Goal: Task Accomplishment & Management: Manage account settings

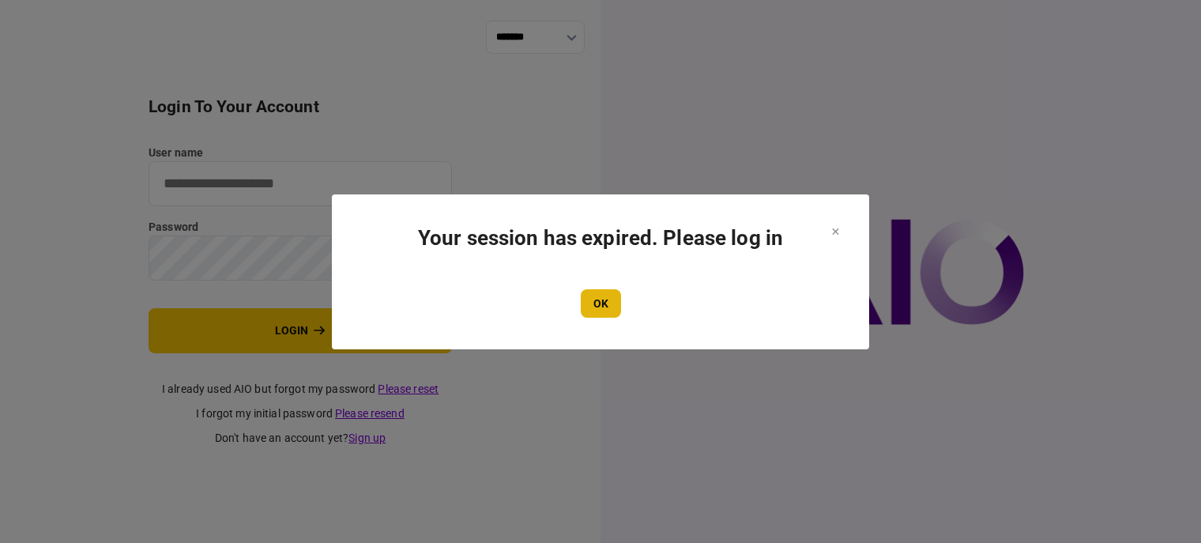
type input "**********"
click at [600, 297] on button "OK" at bounding box center [601, 303] width 40 height 28
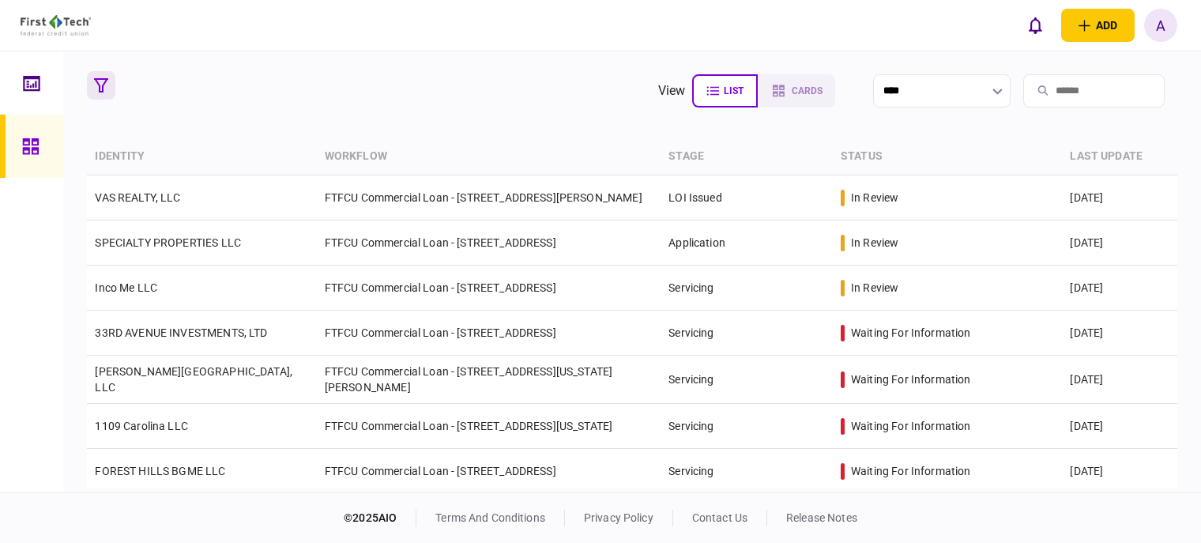
click at [99, 84] on icon "button" at bounding box center [101, 85] width 14 height 14
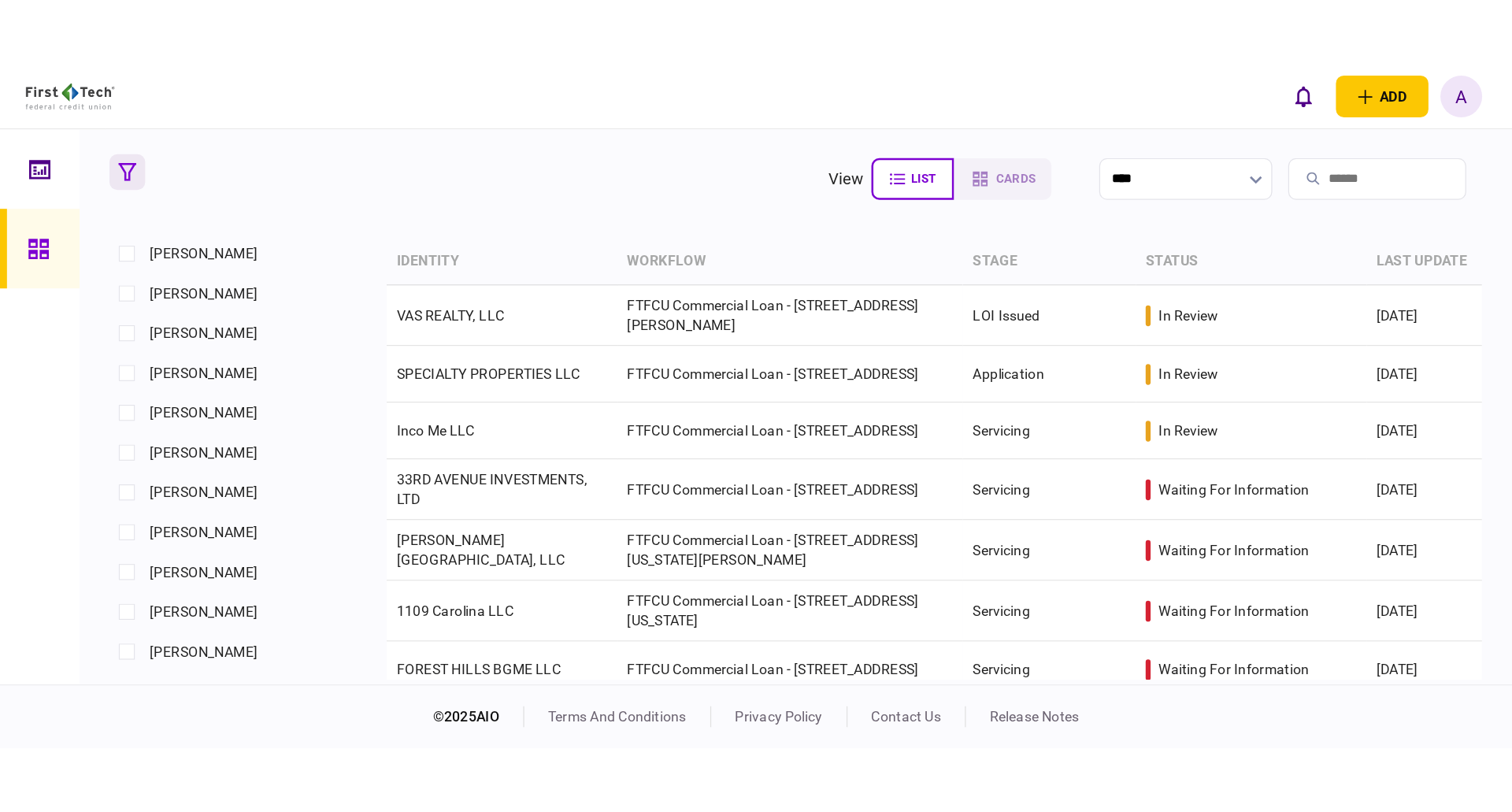
scroll to position [708, 0]
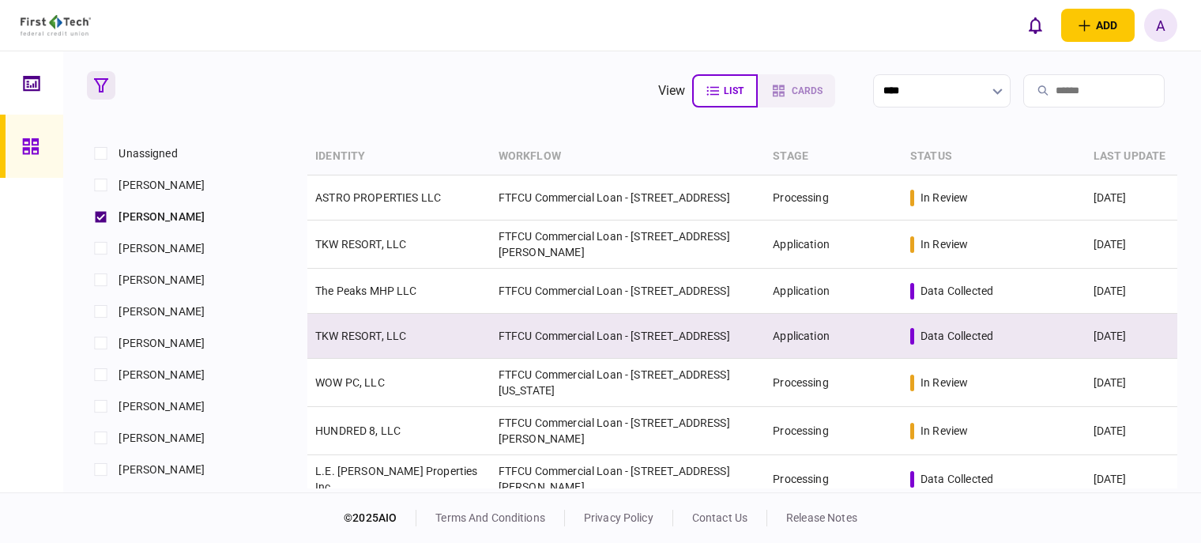
click at [362, 337] on link "TKW RESORT, LLC" at bounding box center [360, 335] width 91 height 13
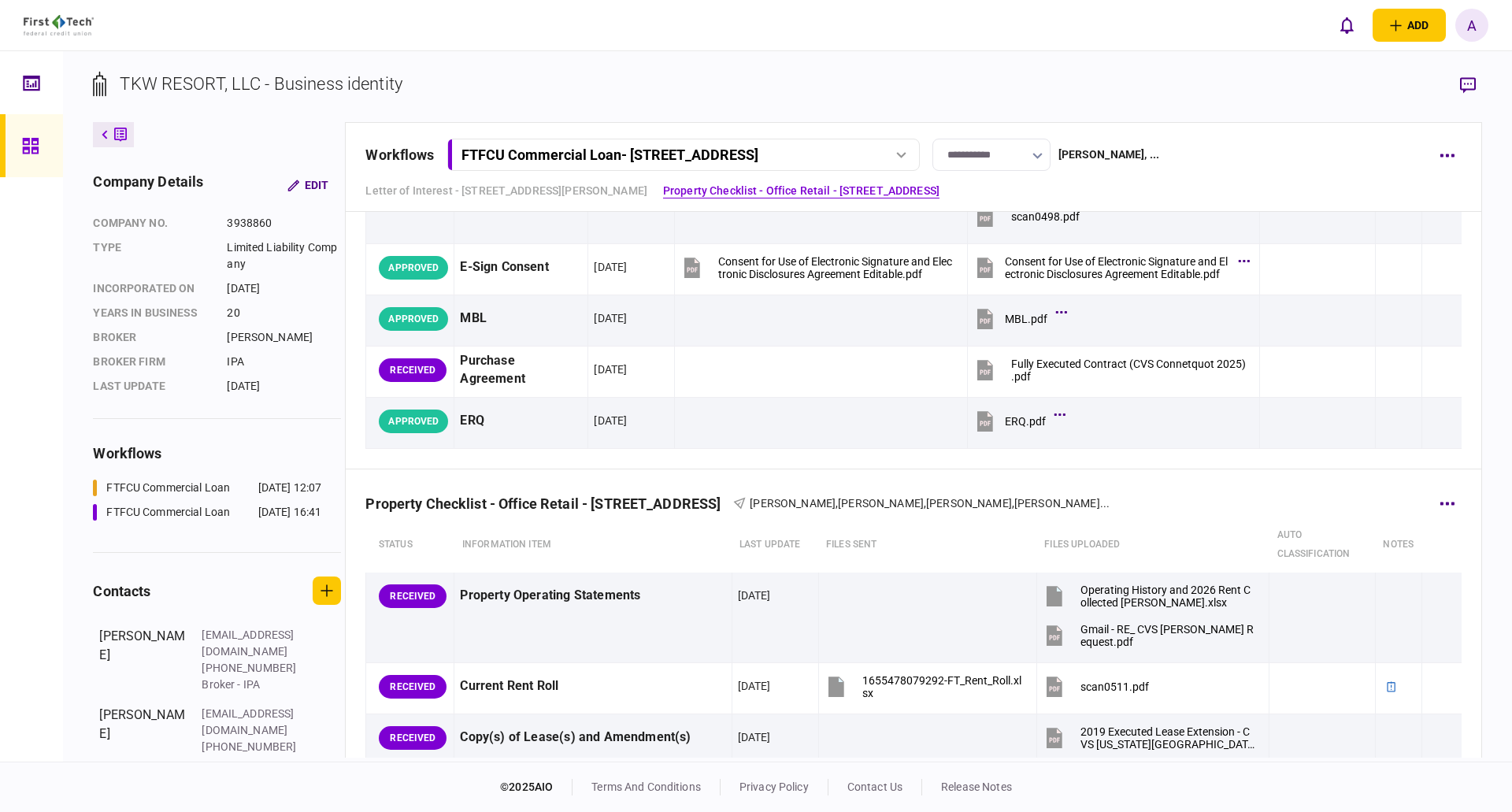
scroll to position [157, 0]
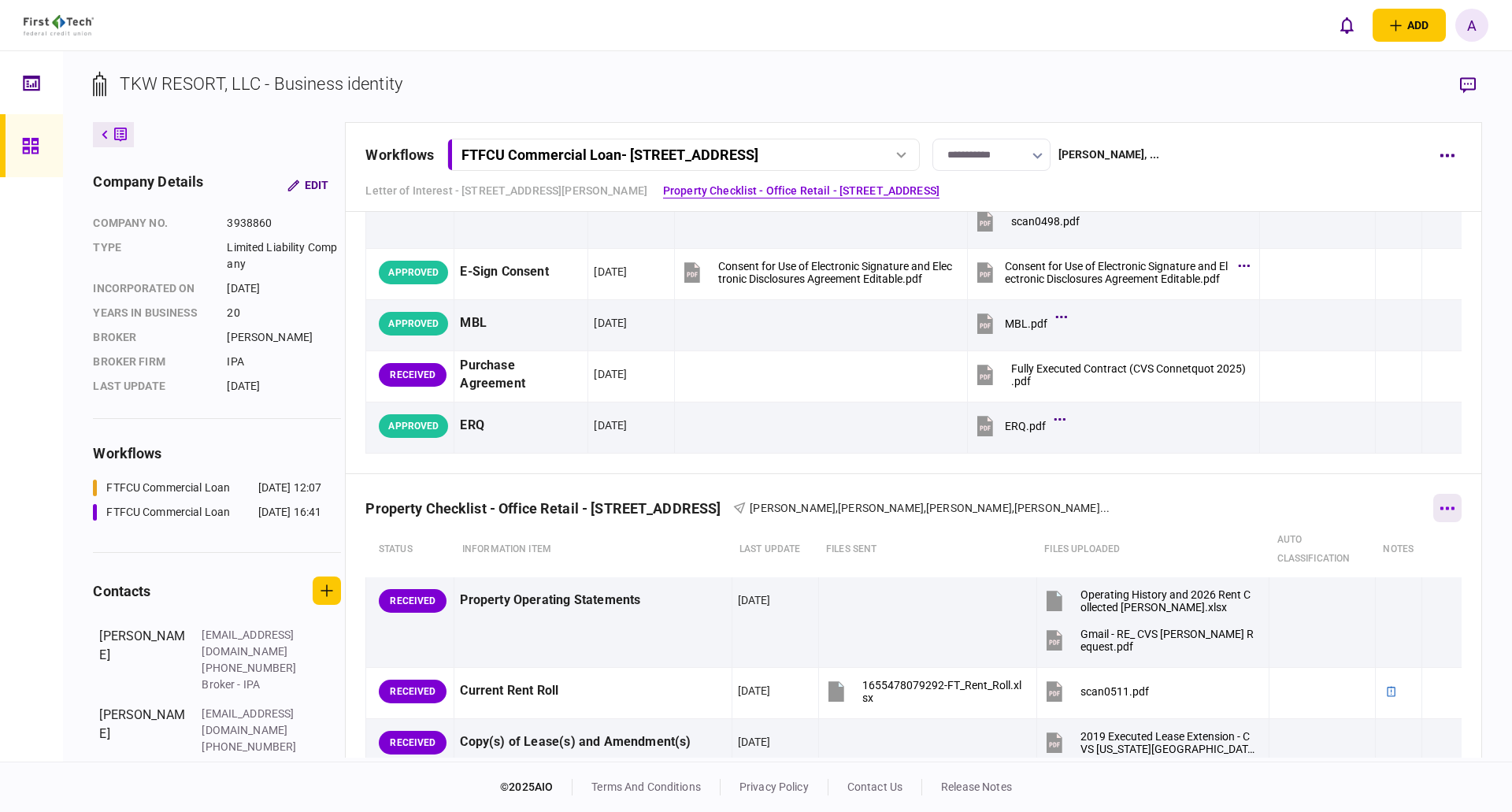
click at [1196, 507] on icon "button" at bounding box center [1447, 507] width 14 height 3
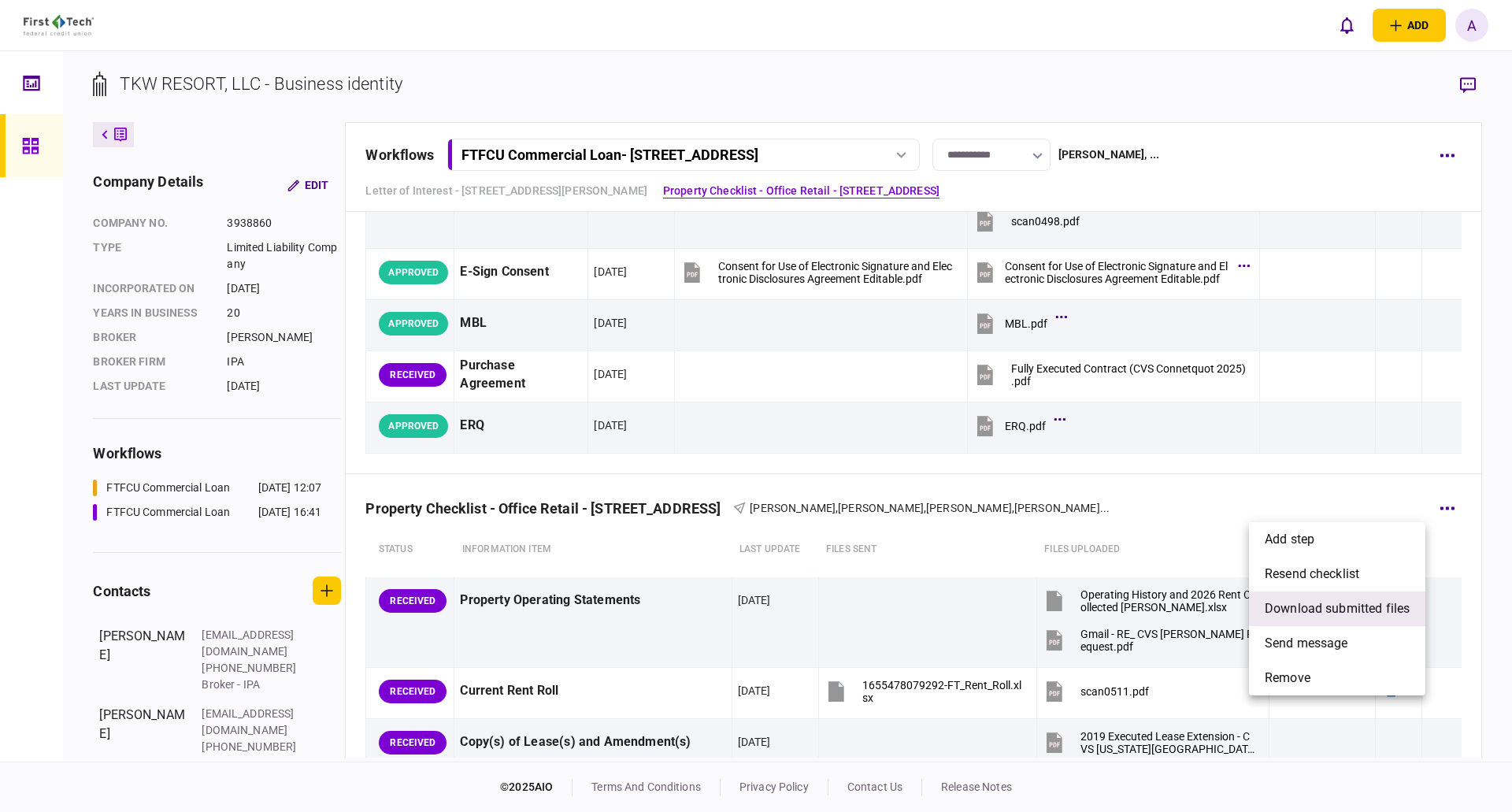
click at [1196, 540] on span "download submitted files" at bounding box center [1337, 608] width 145 height 19
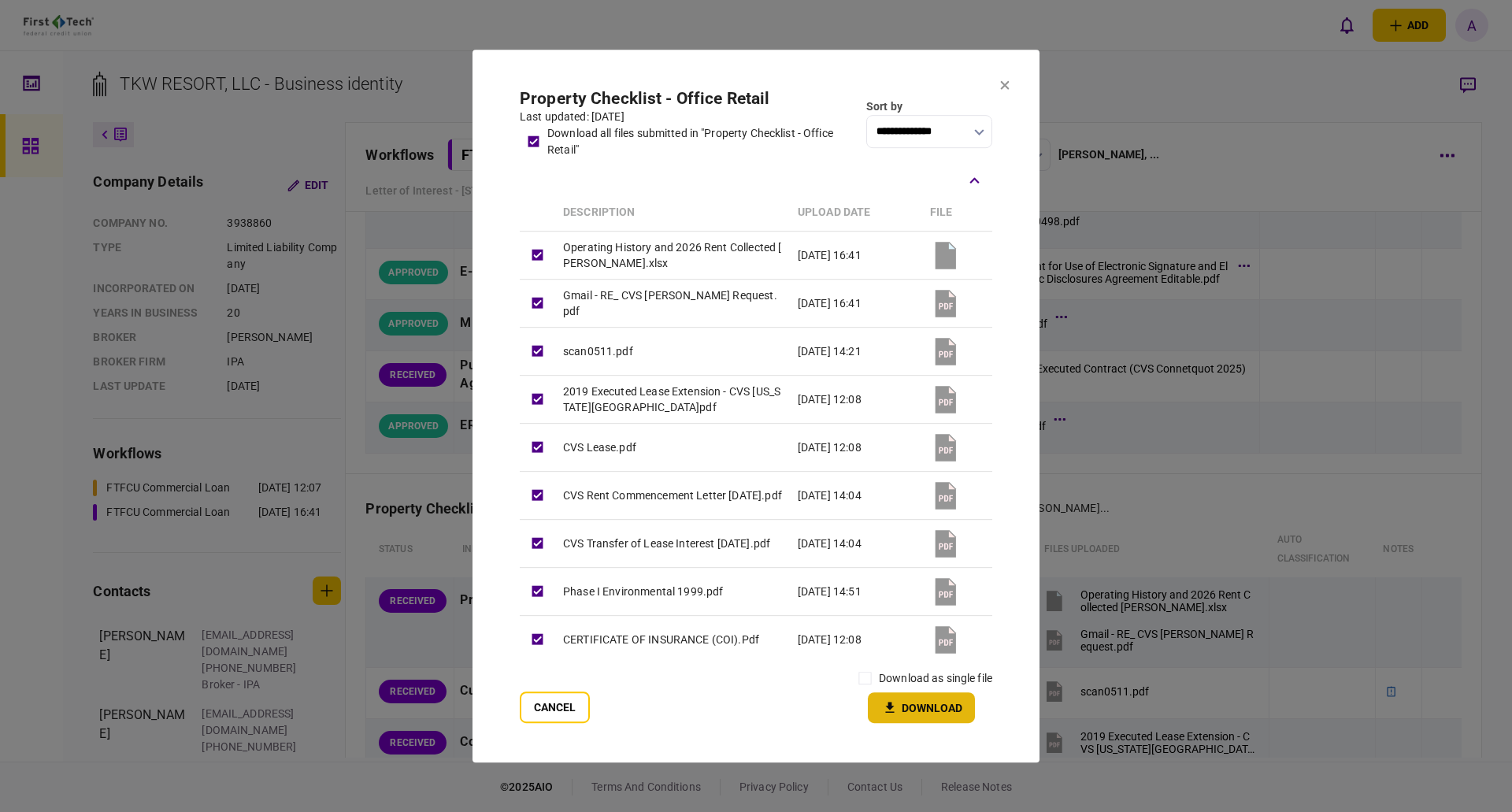
click at [935, 540] on button "Download" at bounding box center [921, 706] width 107 height 31
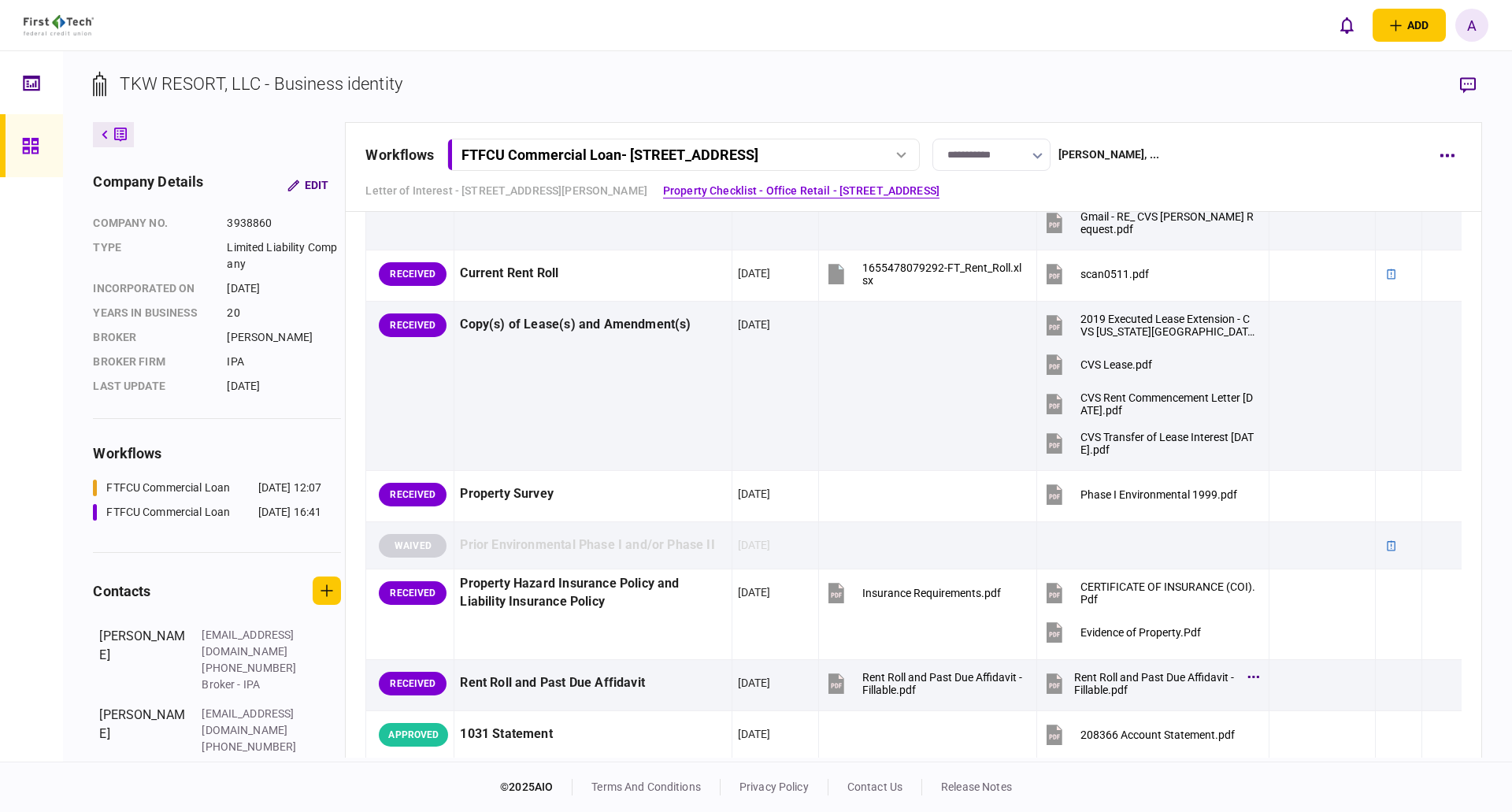
scroll to position [551, 0]
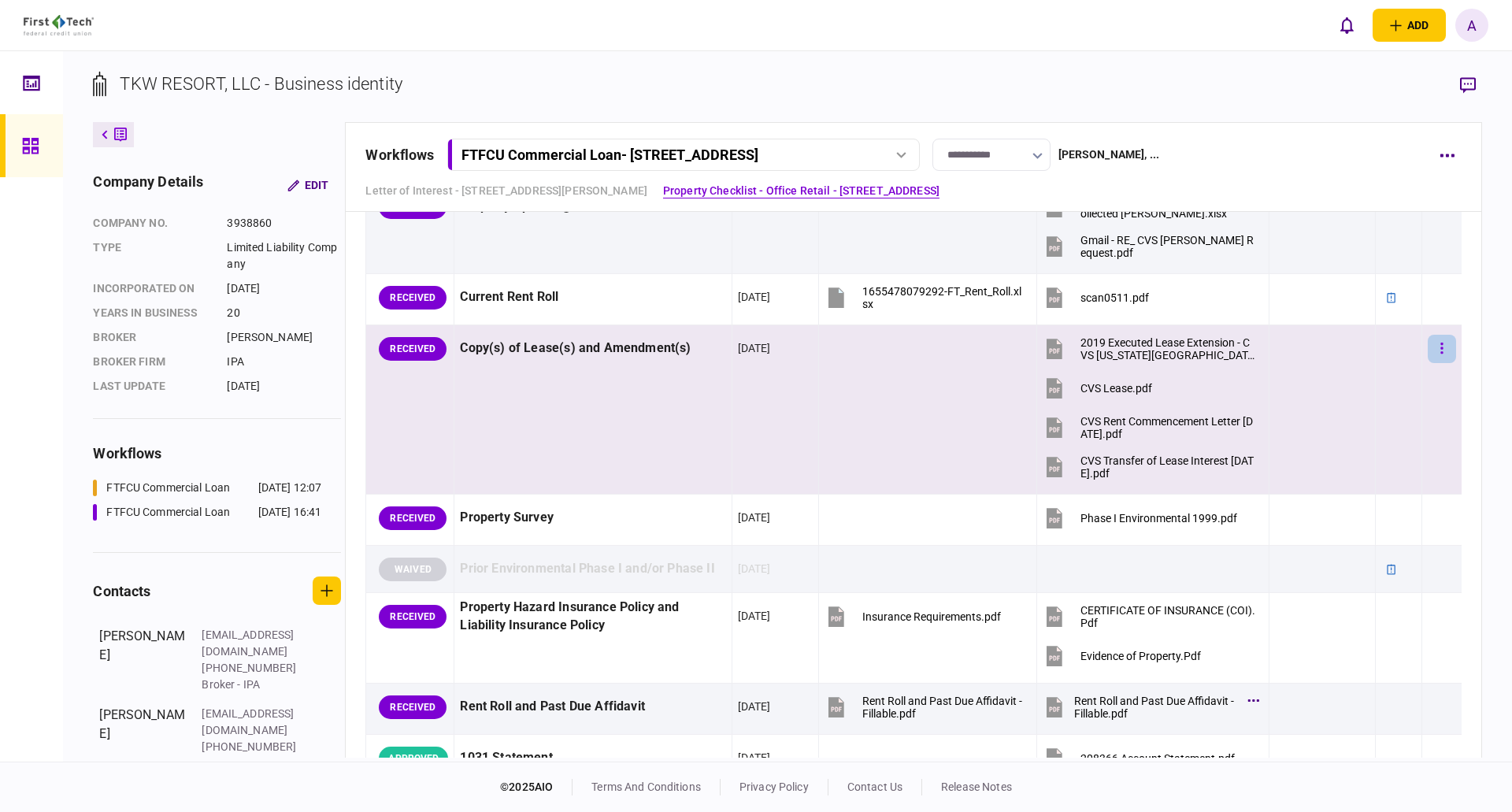
click at [1196, 351] on icon "button" at bounding box center [1441, 348] width 3 height 15
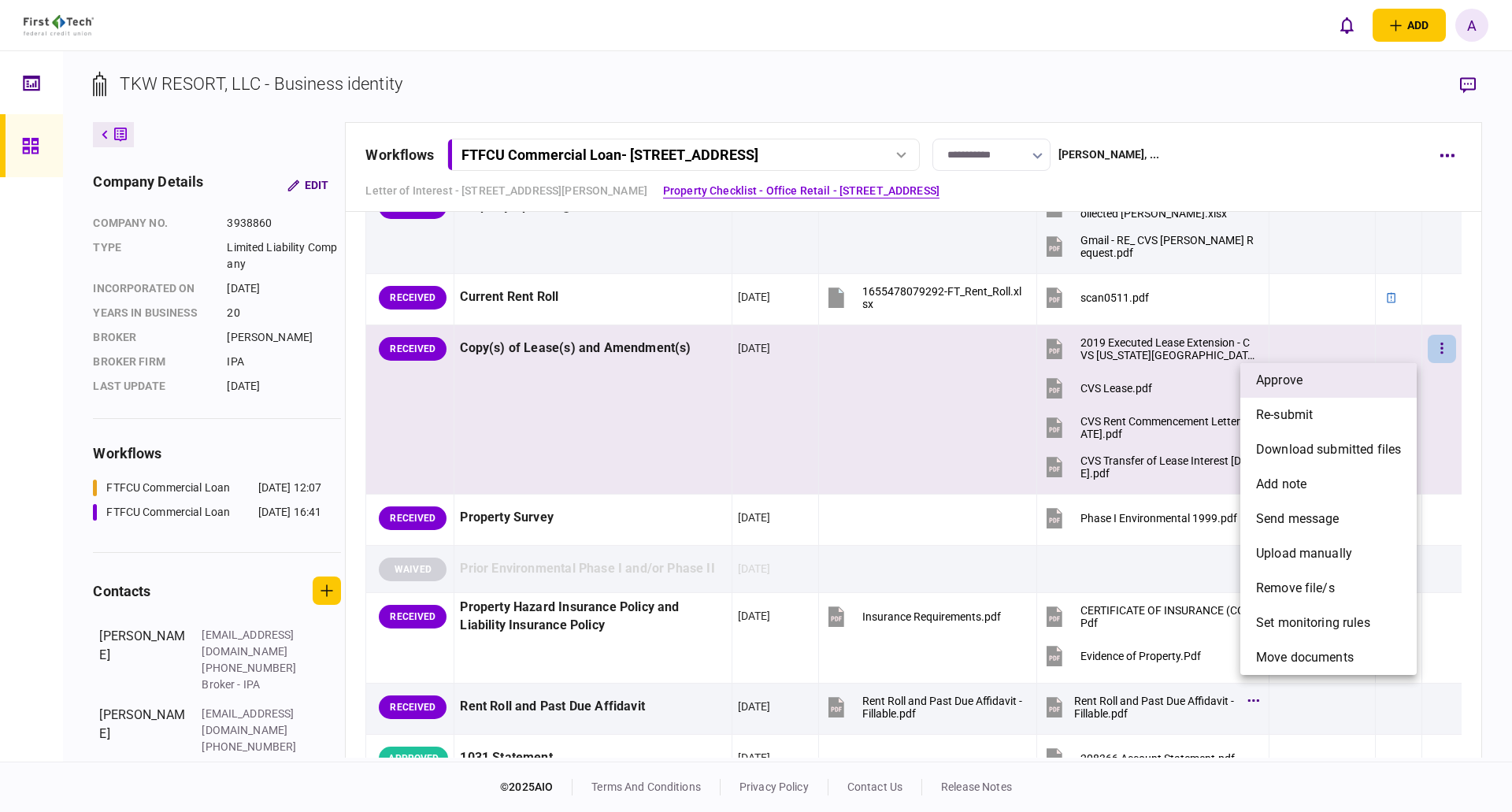
click at [1196, 378] on li "approve" at bounding box center [1328, 380] width 176 height 35
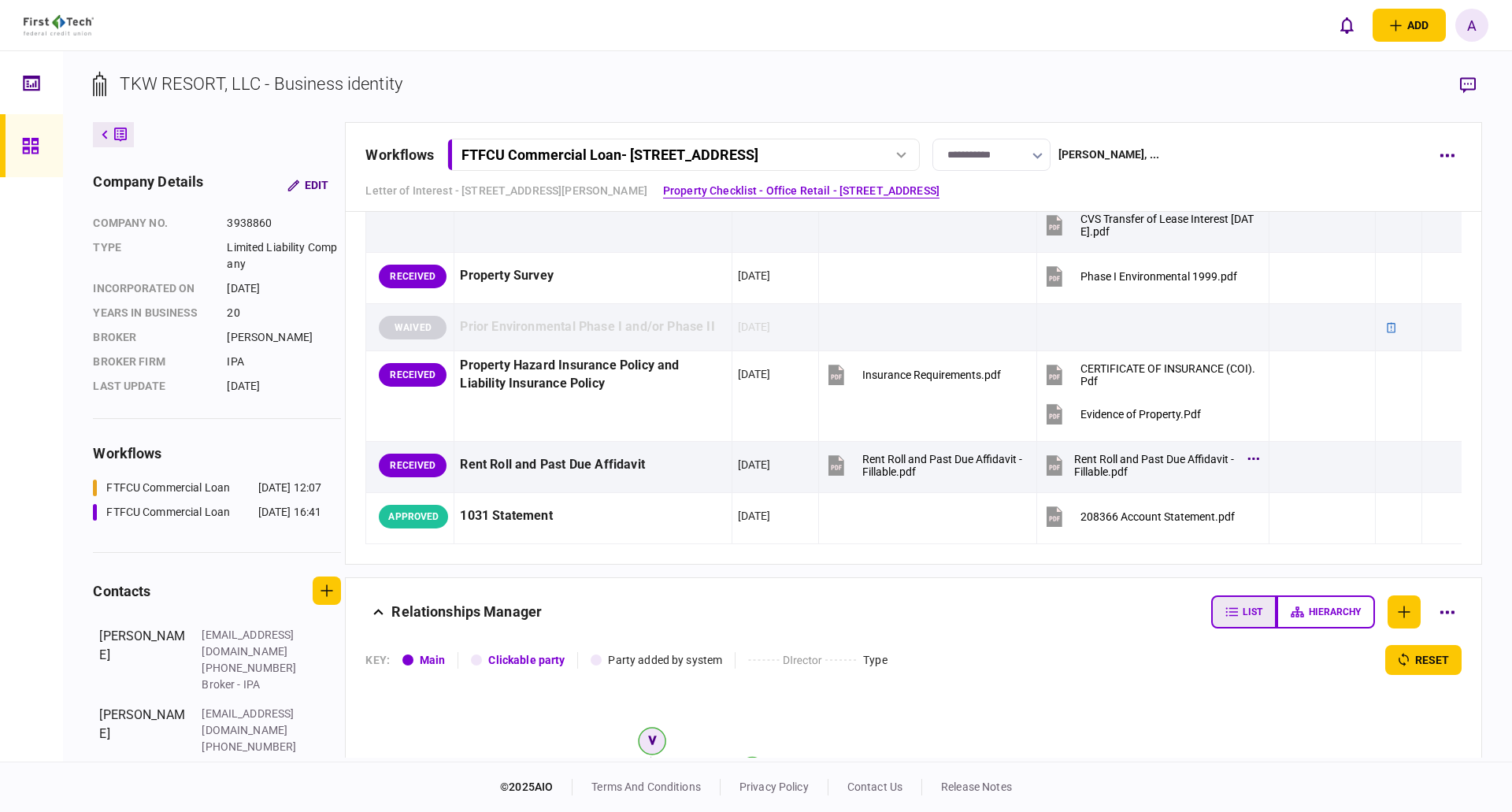
scroll to position [708, 0]
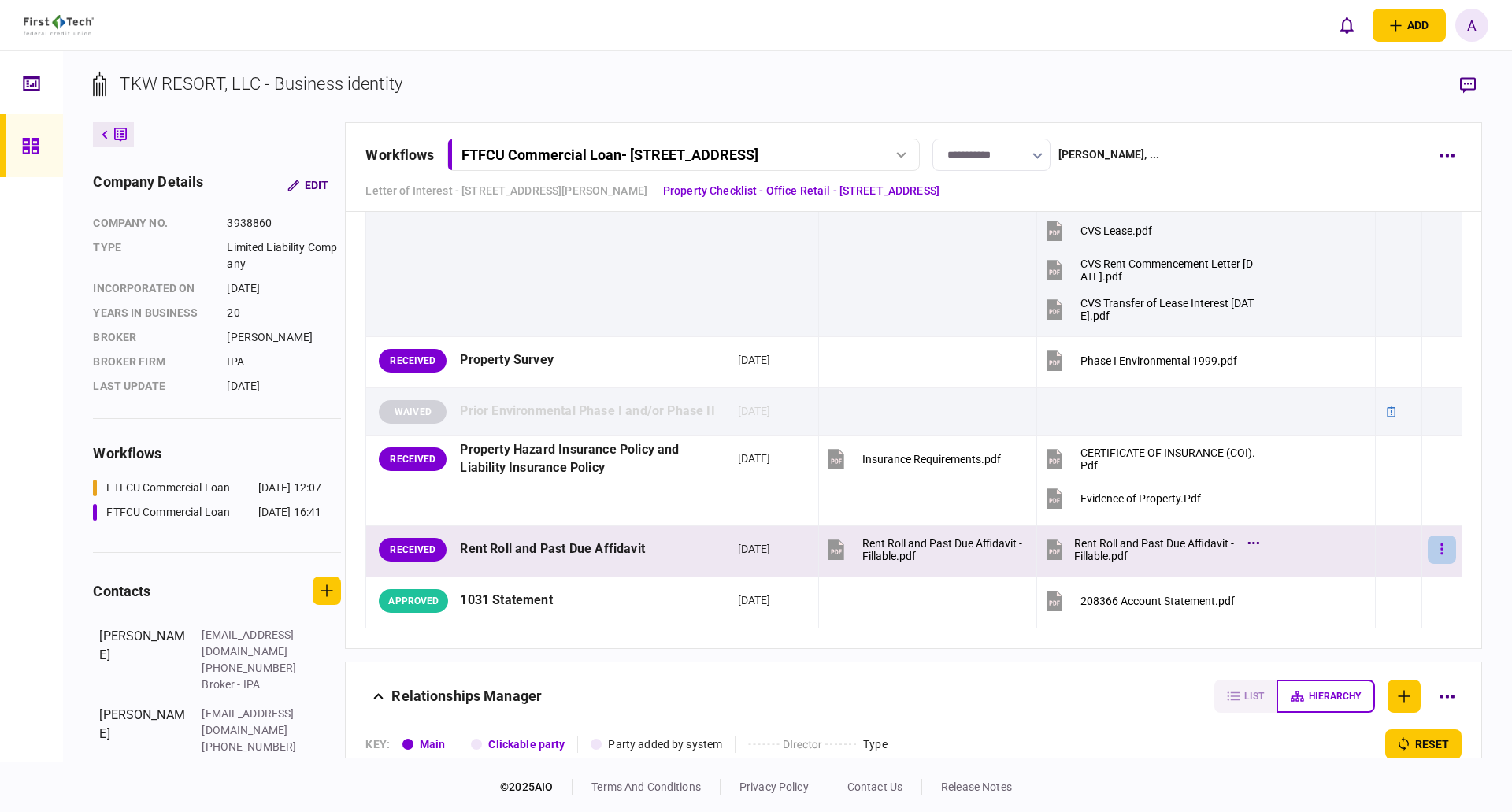
click at [1196, 540] on button "button" at bounding box center [1441, 549] width 28 height 28
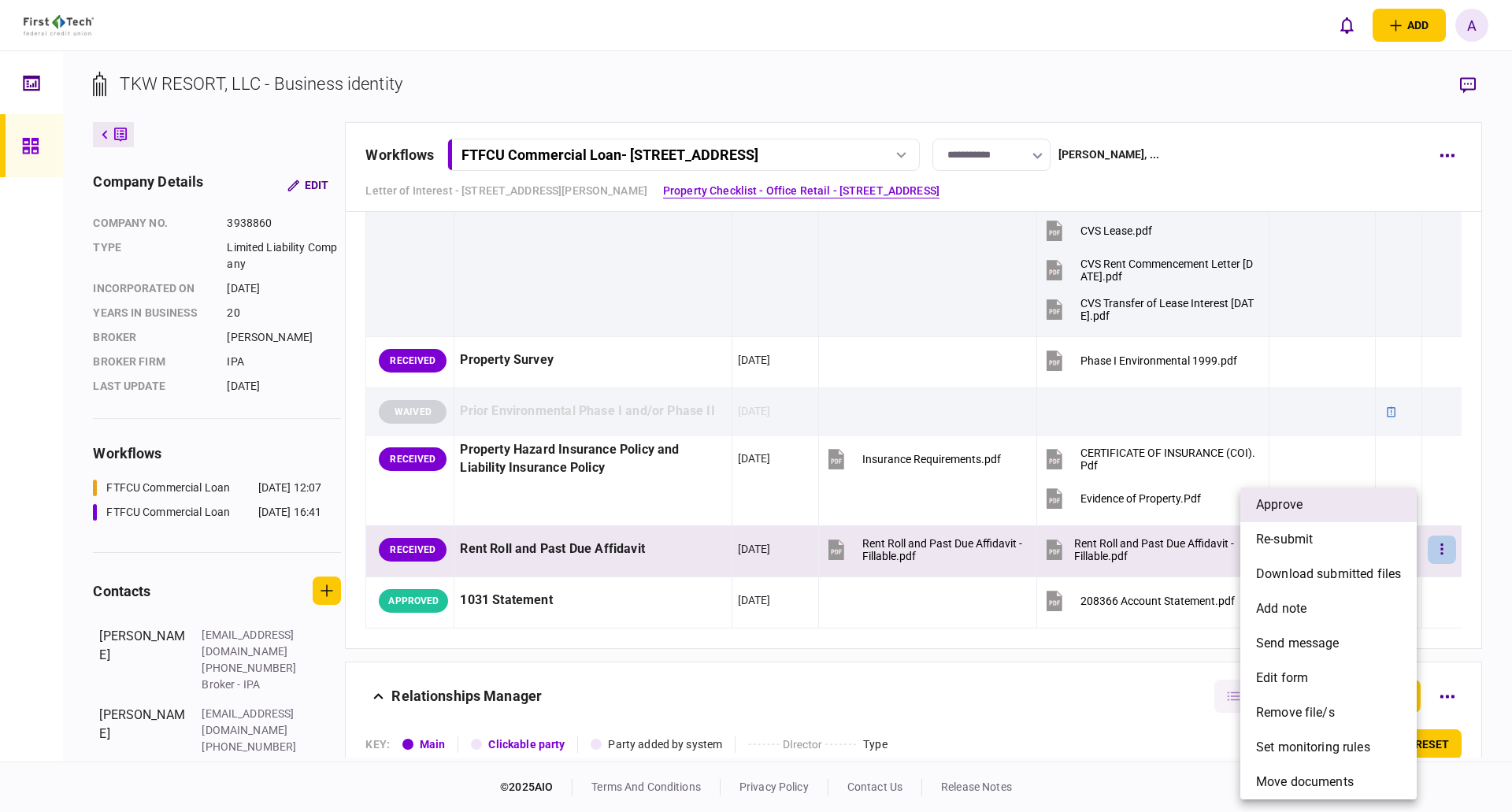
click at [1196, 506] on li "approve" at bounding box center [1328, 504] width 176 height 35
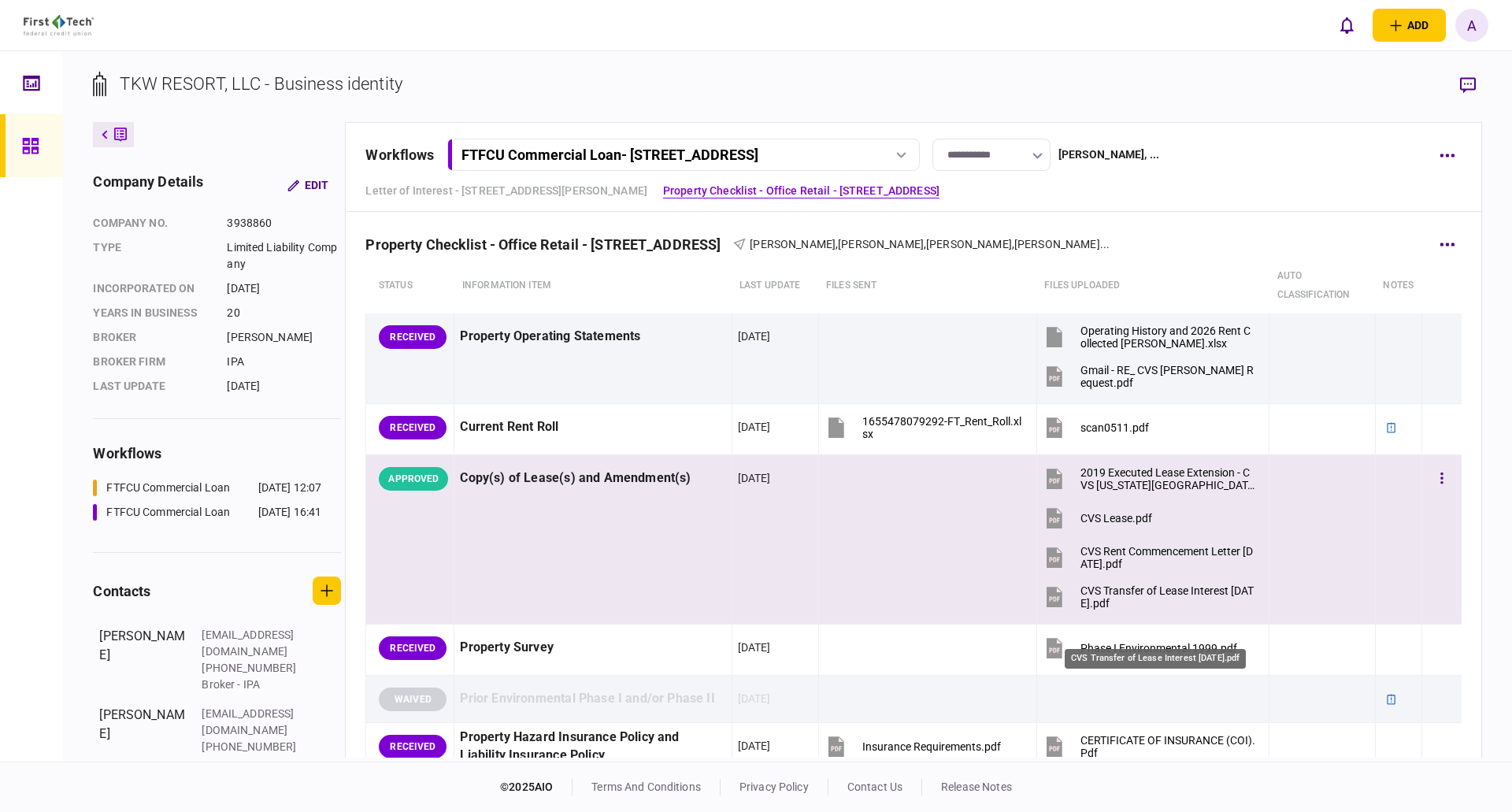
scroll to position [394, 0]
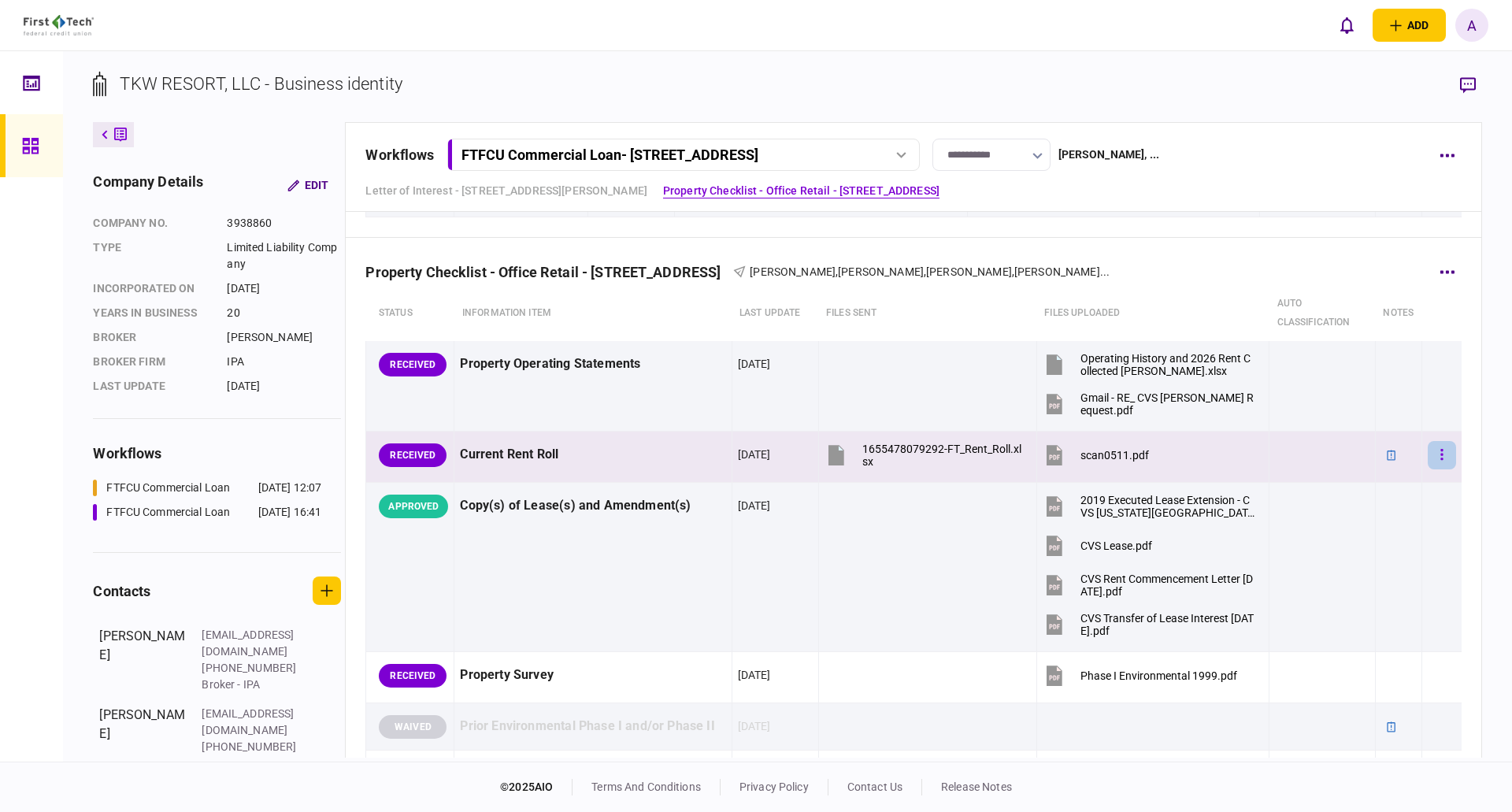
click at [1196, 453] on icon "button" at bounding box center [1441, 453] width 2 height 11
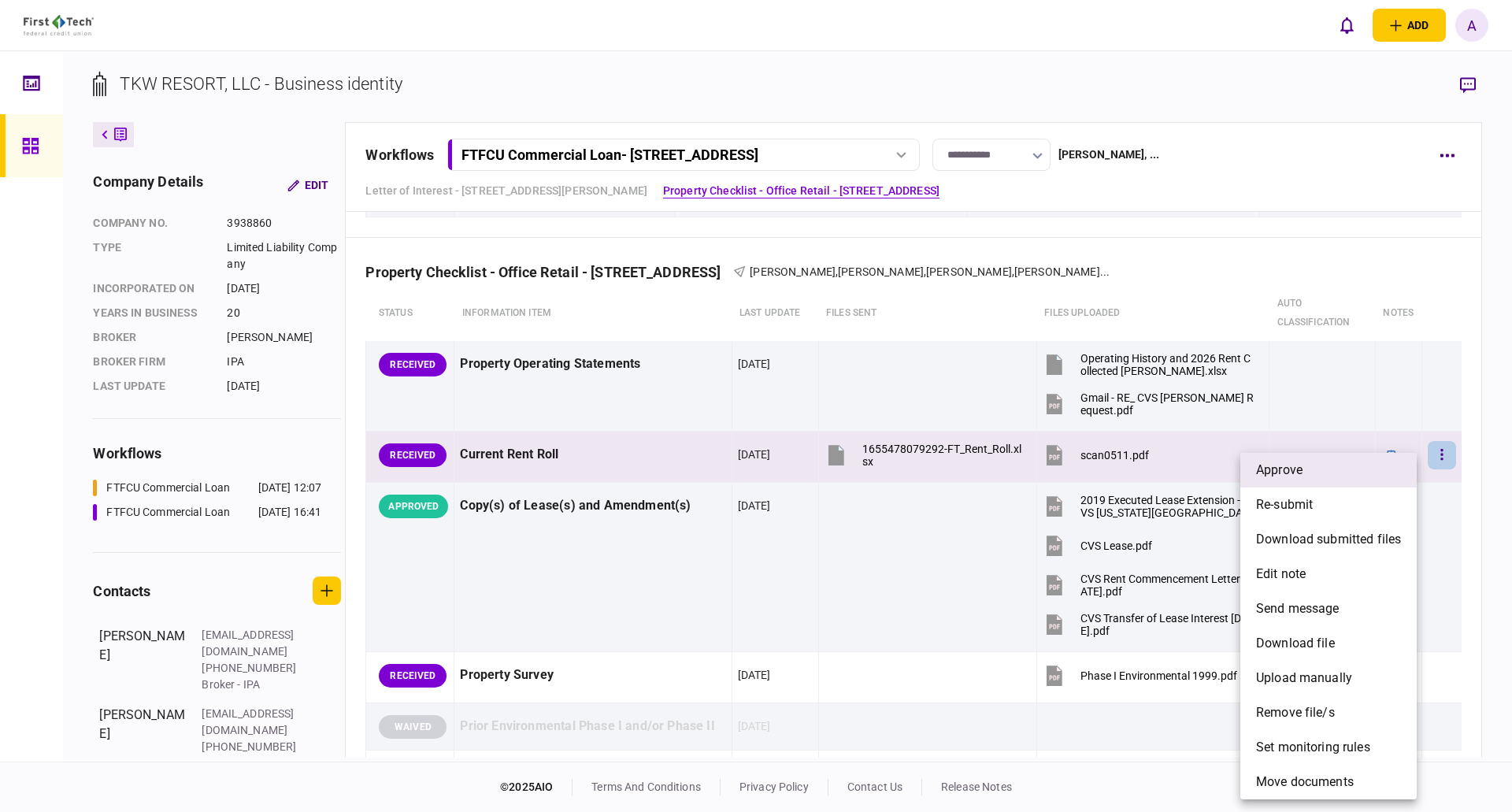
click at [1196, 469] on li "approve" at bounding box center [1328, 469] width 176 height 35
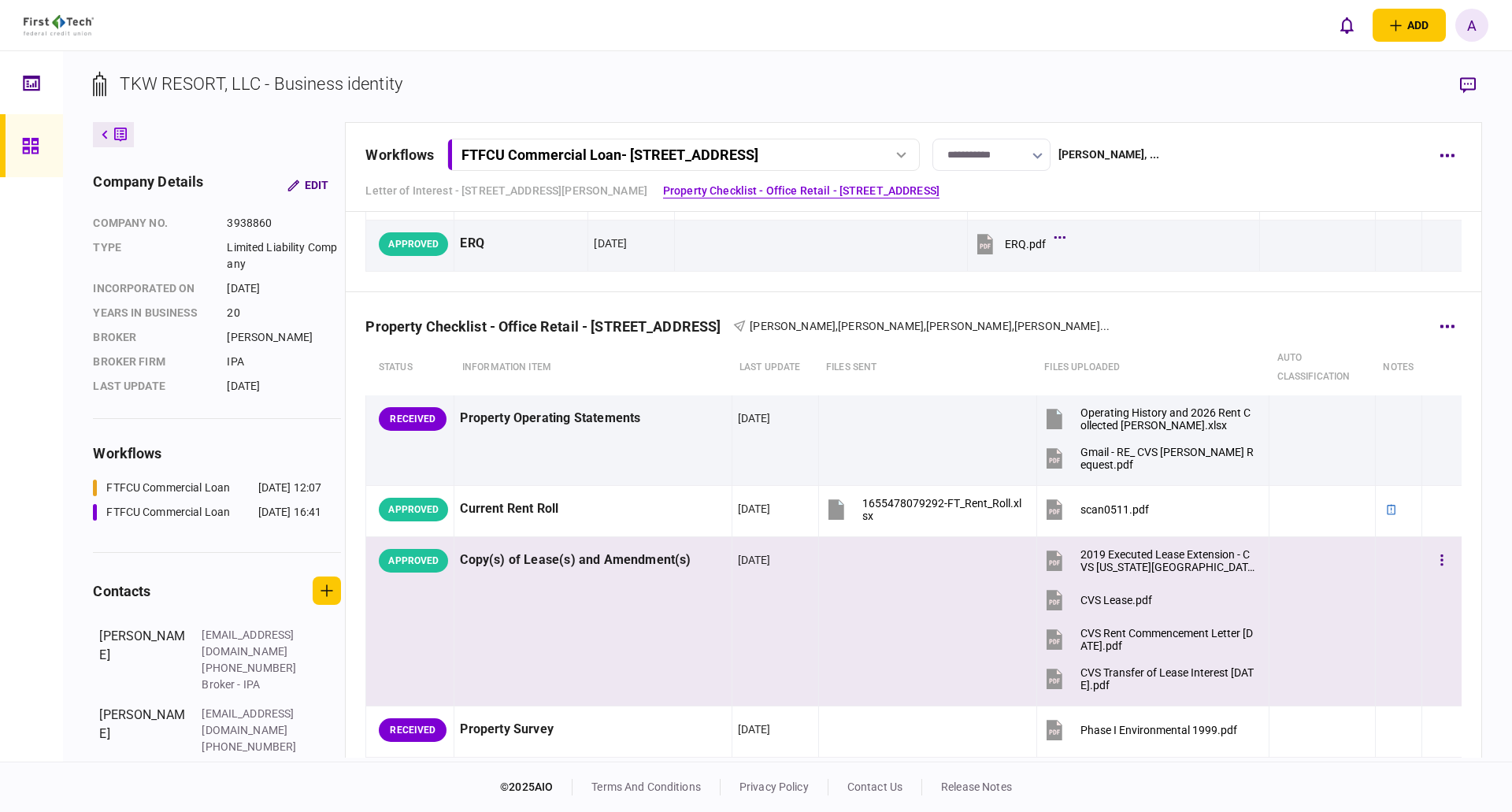
scroll to position [236, 0]
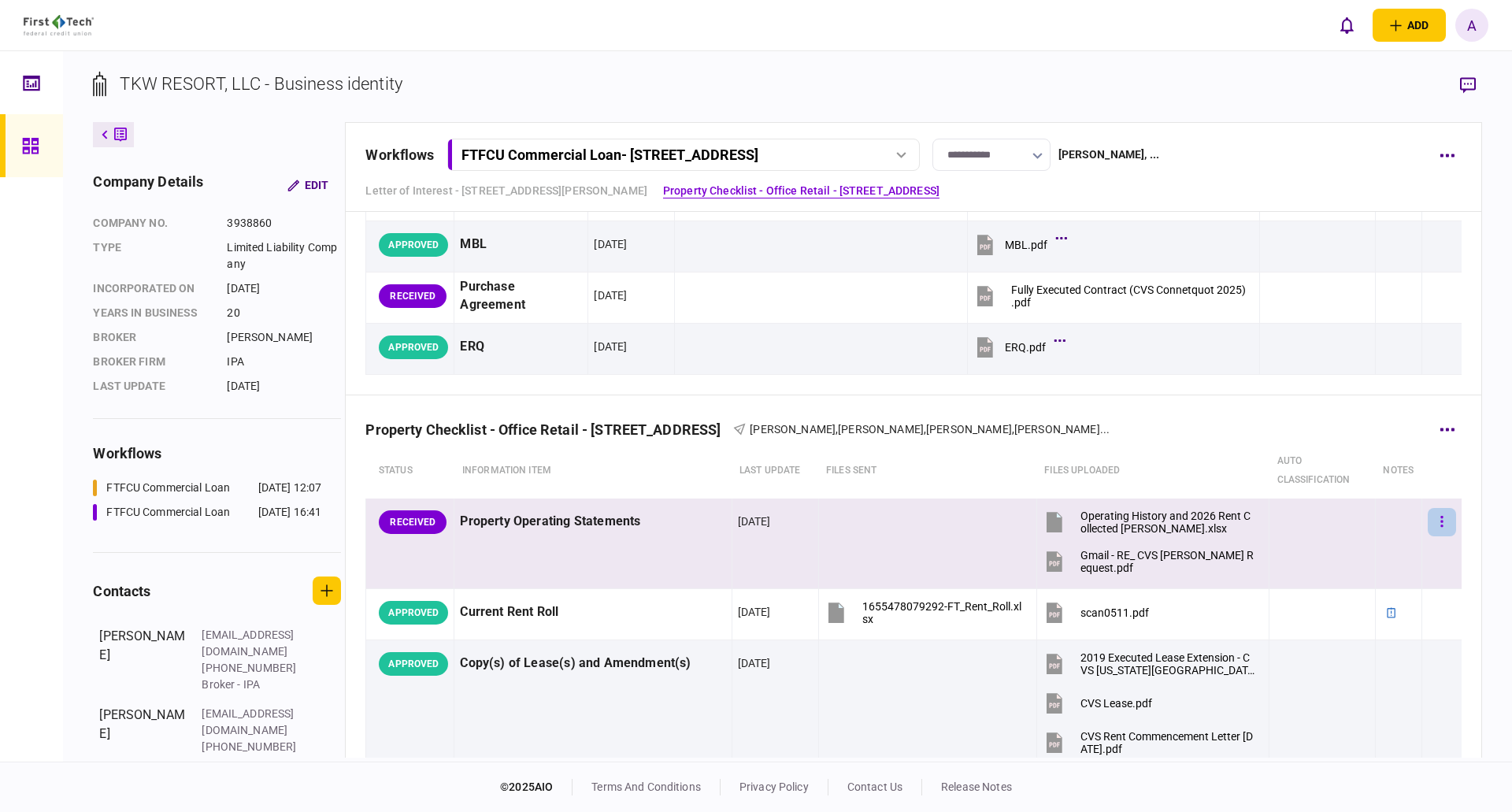
click at [1196, 522] on icon "button" at bounding box center [1441, 520] width 2 height 11
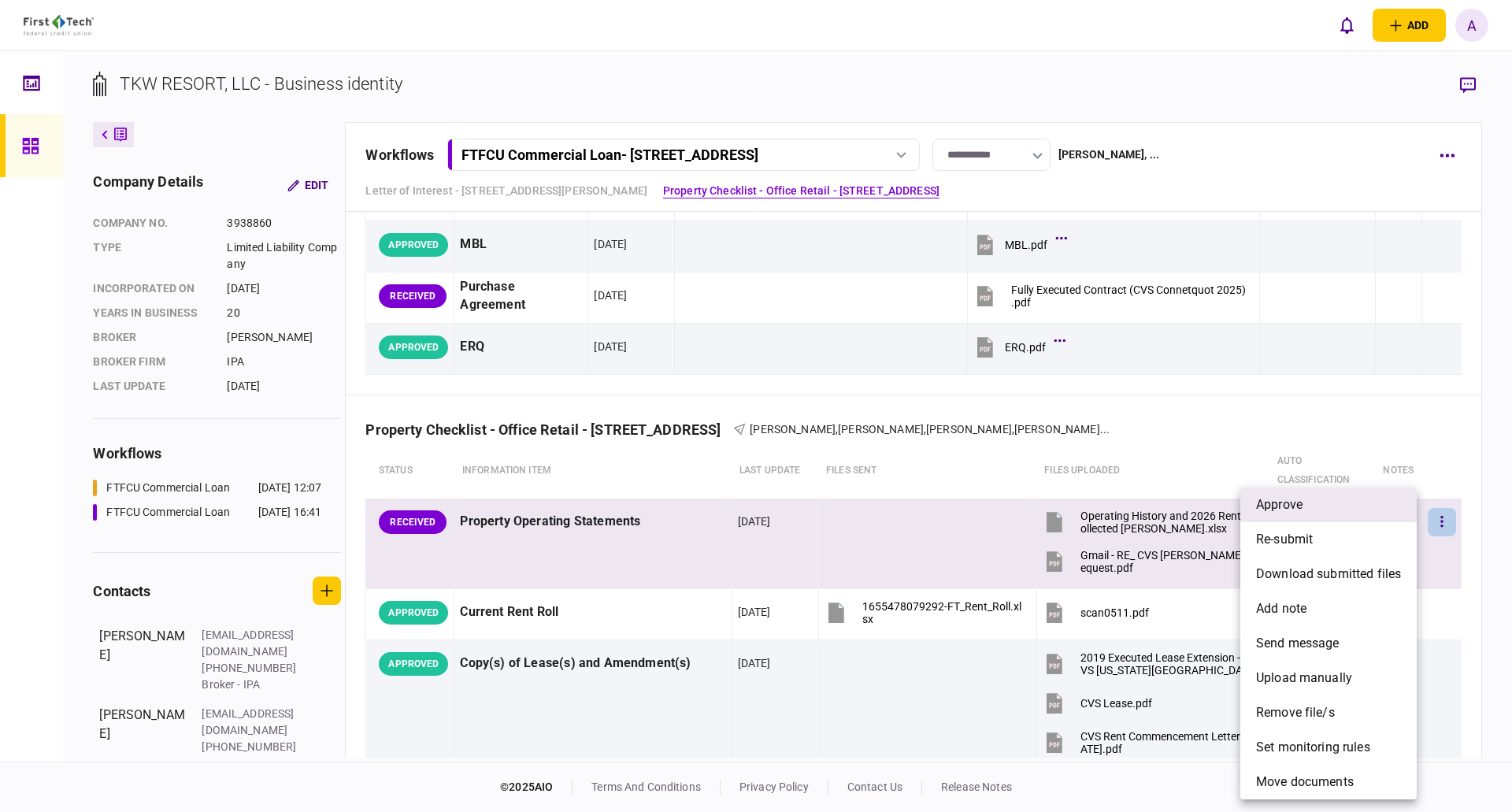
click at [1196, 503] on li "approve" at bounding box center [1328, 504] width 176 height 35
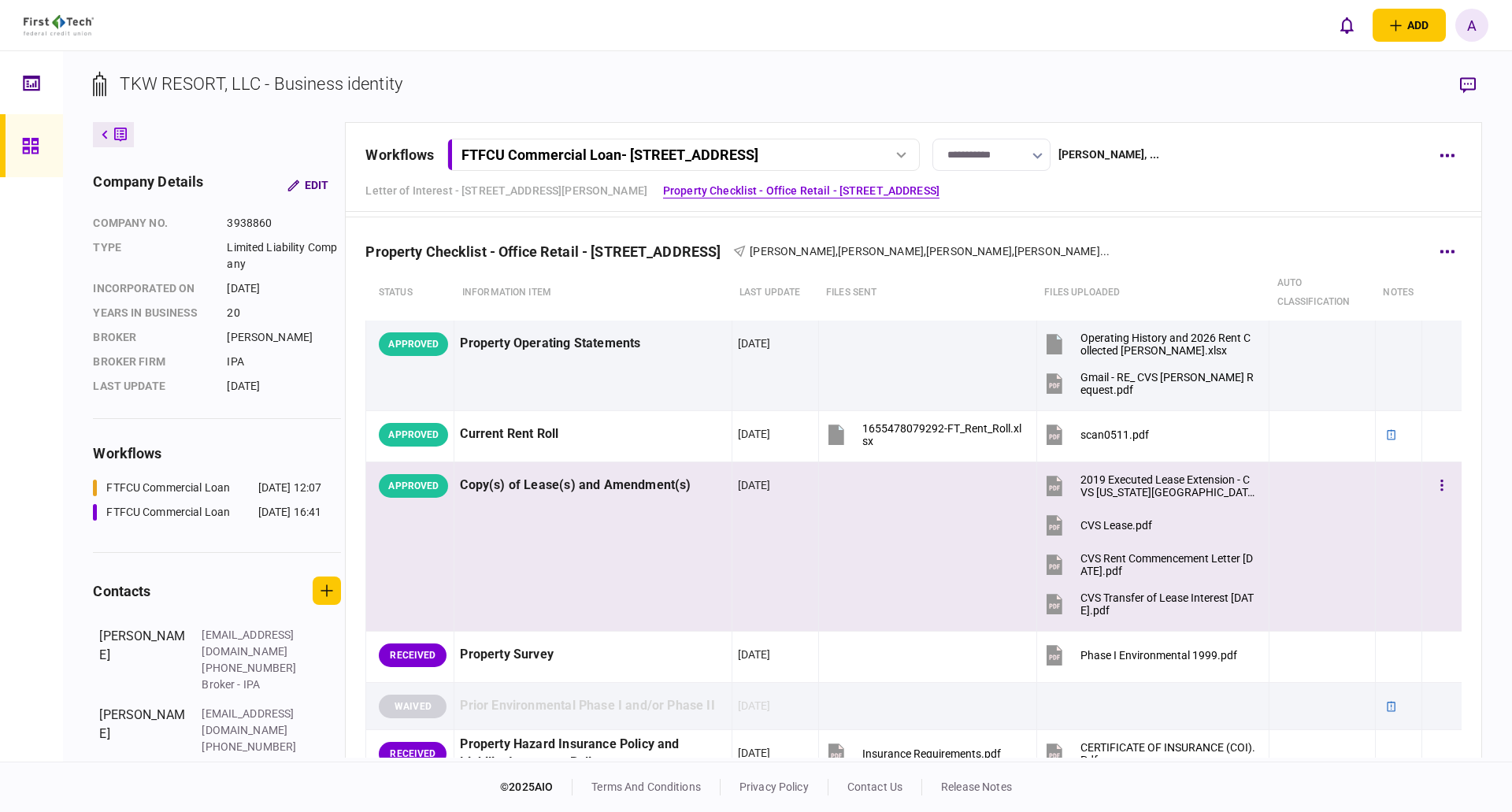
scroll to position [394, 0]
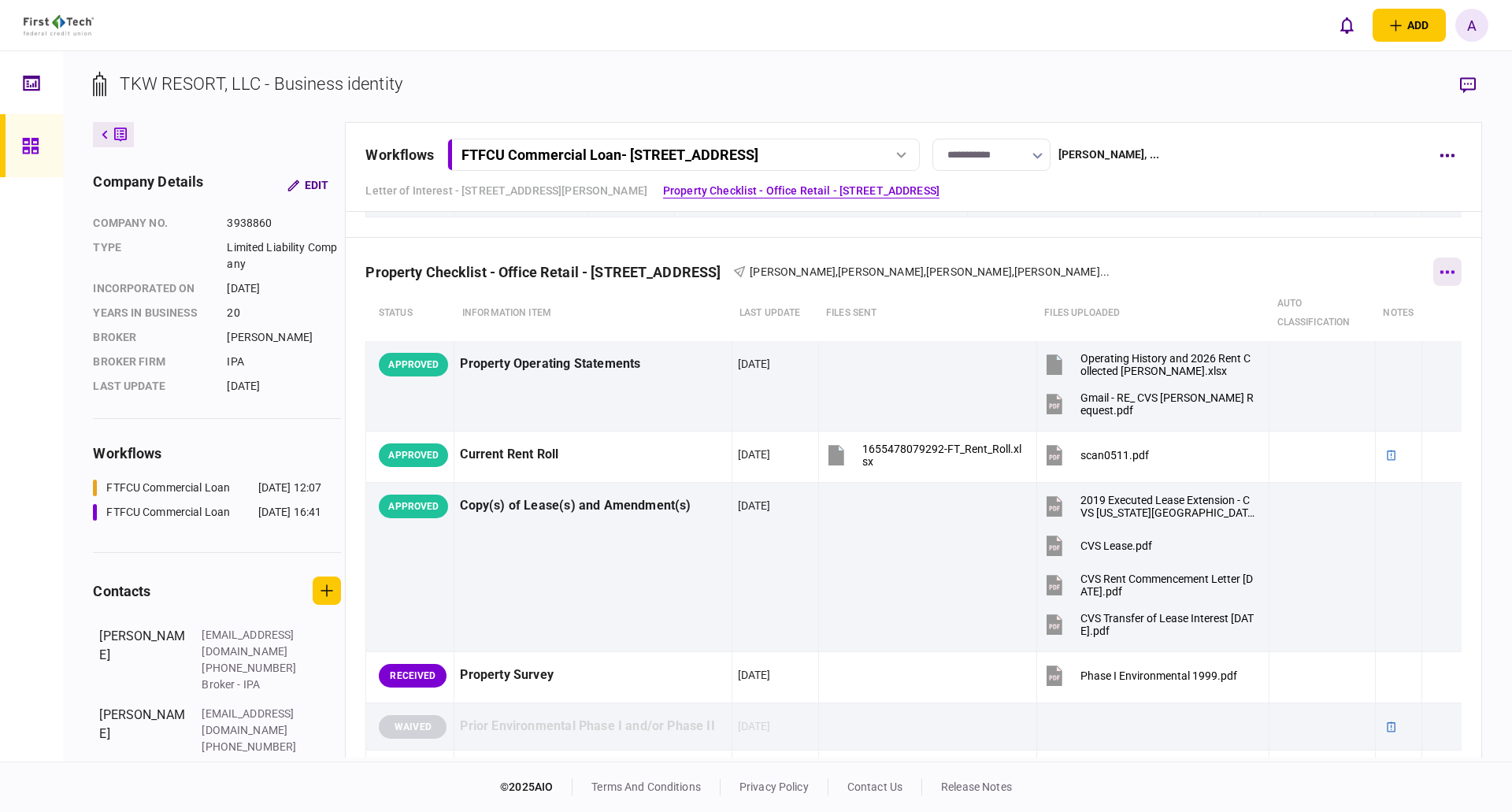
click at [1196, 272] on icon "button" at bounding box center [1447, 271] width 14 height 3
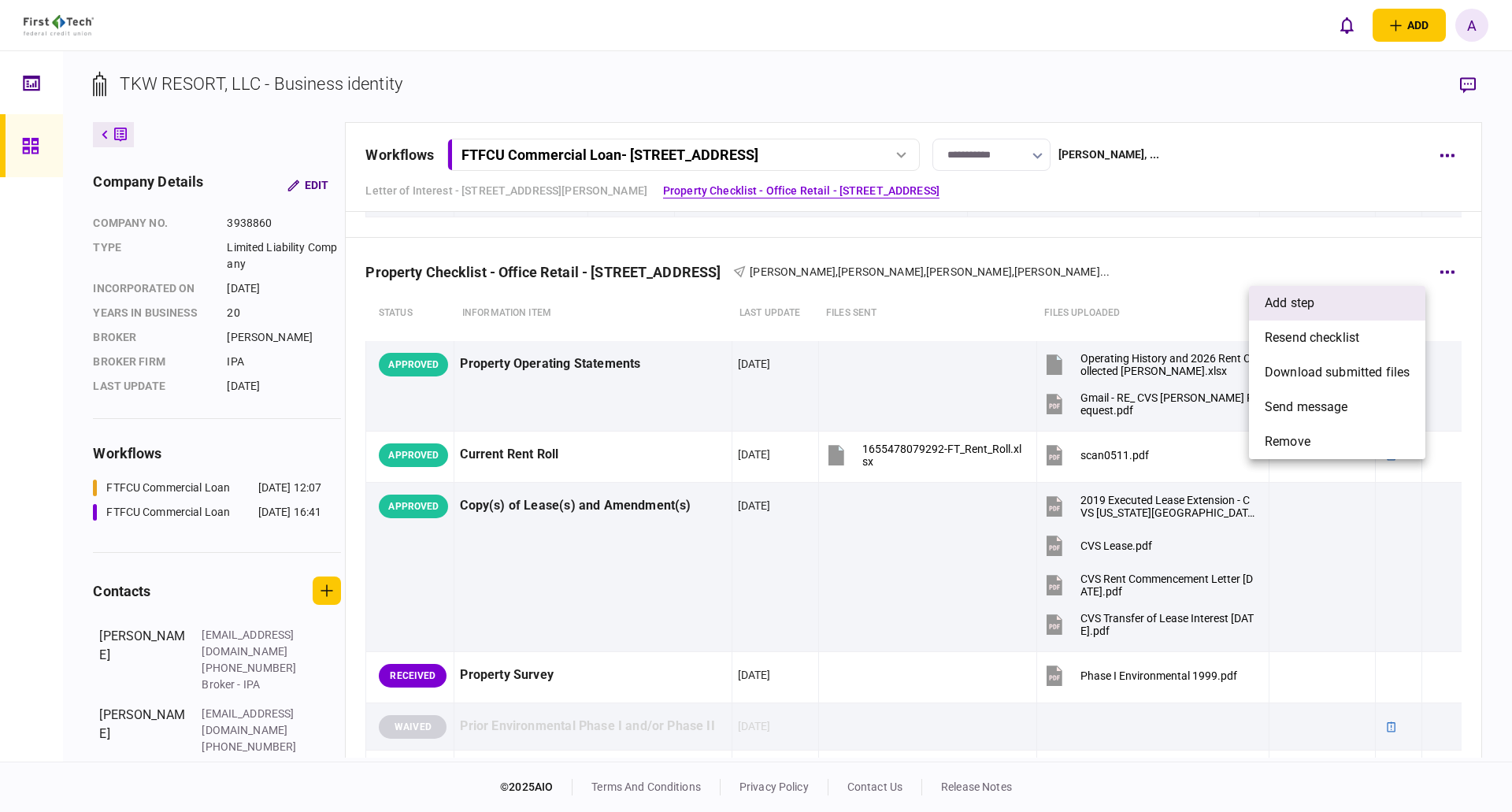
click at [1196, 300] on span "add step" at bounding box center [1290, 303] width 50 height 19
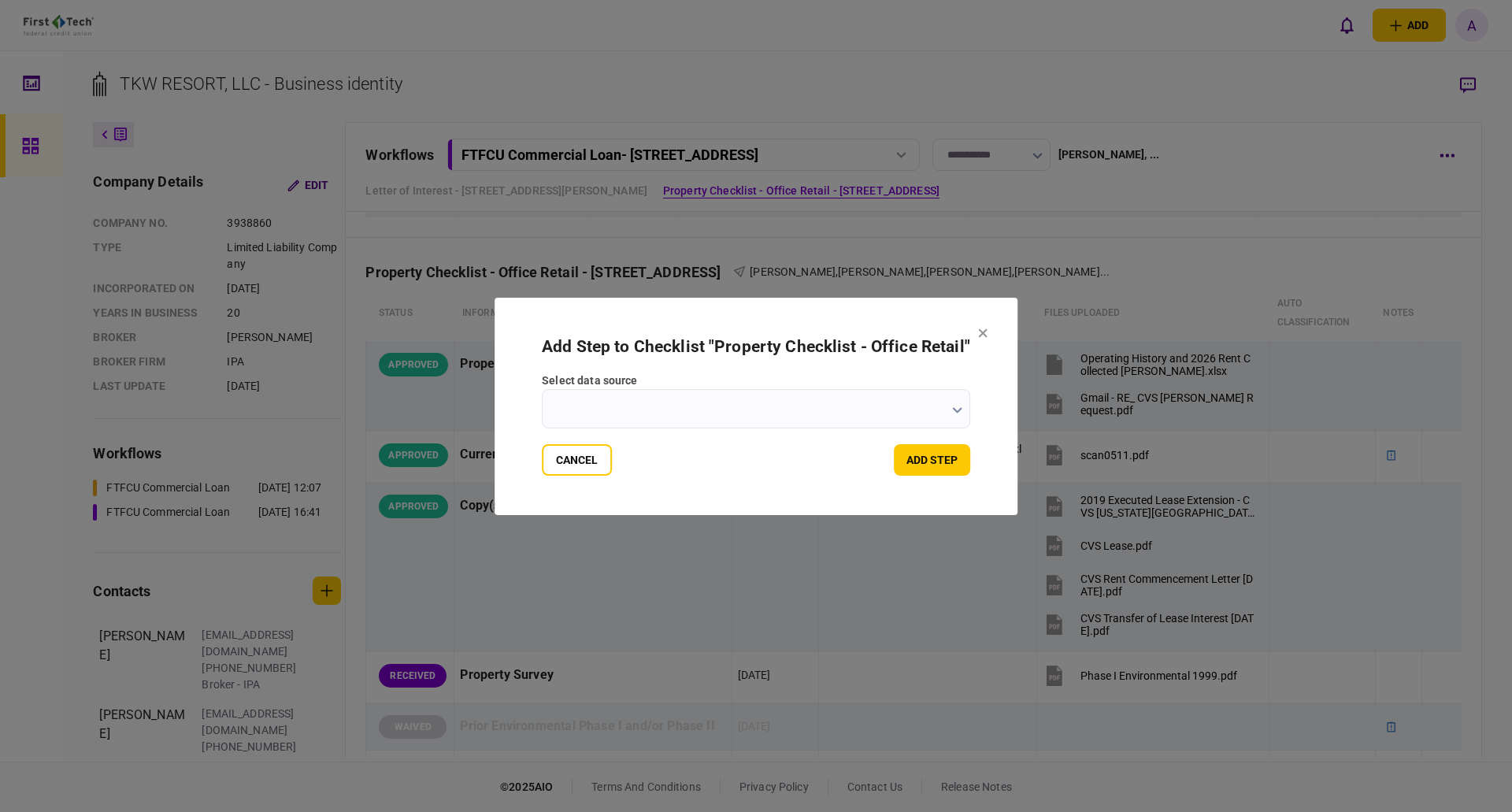
click at [954, 410] on icon "button" at bounding box center [956, 409] width 9 height 6
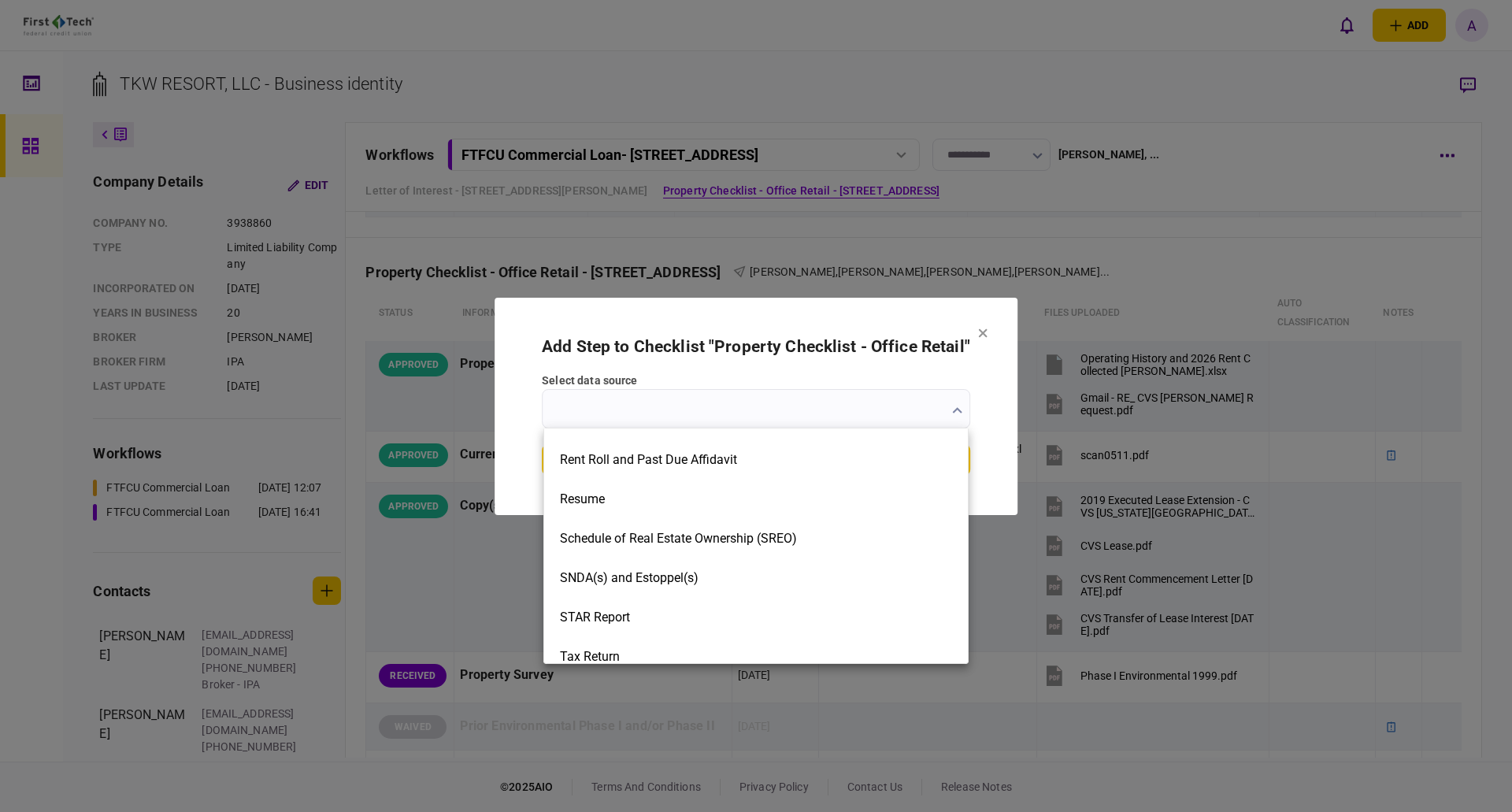
scroll to position [2361, 0]
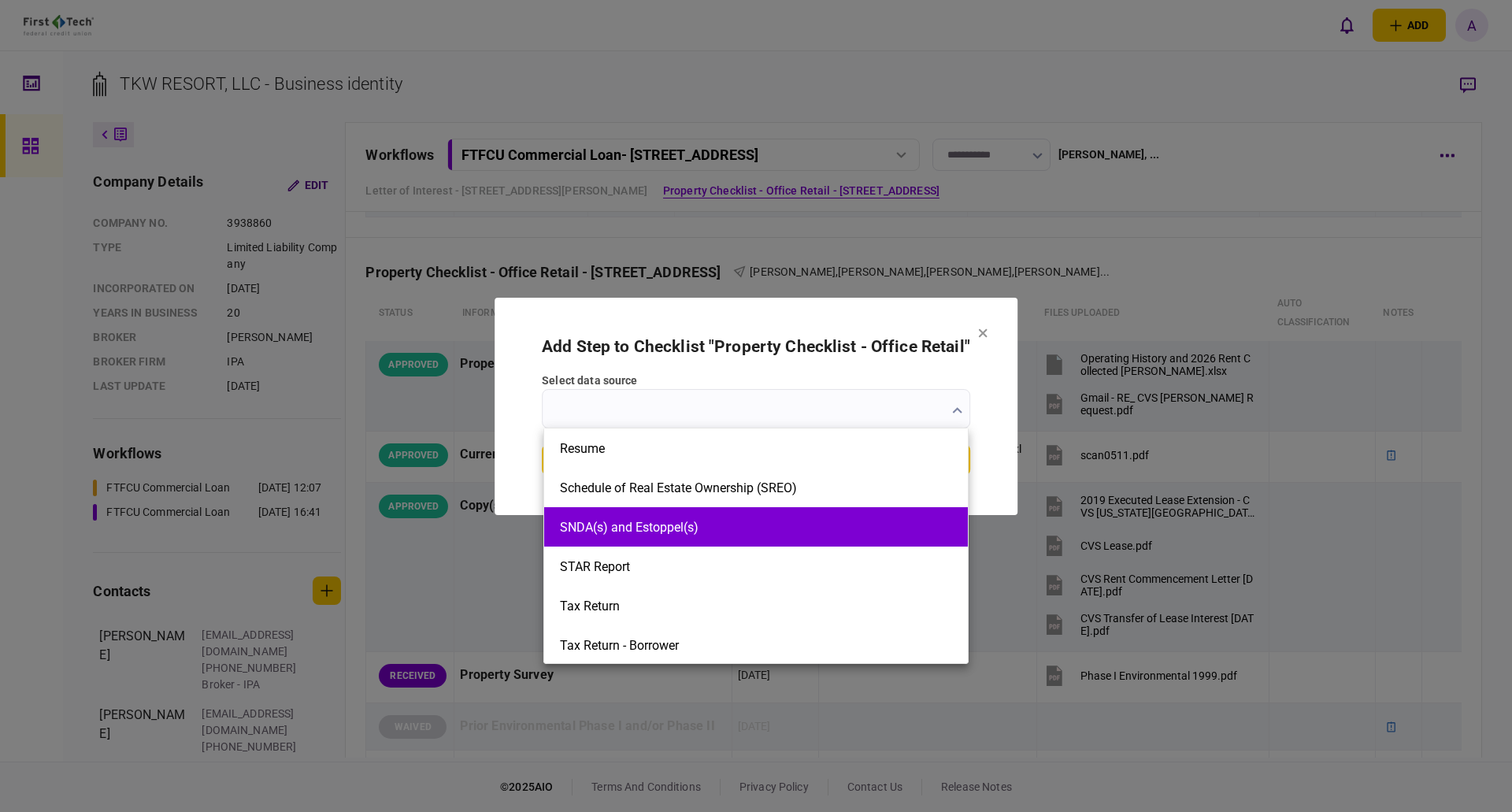
click at [663, 530] on button "SNDA(s) and Estoppel(s)" at bounding box center [756, 526] width 392 height 15
type input "**********"
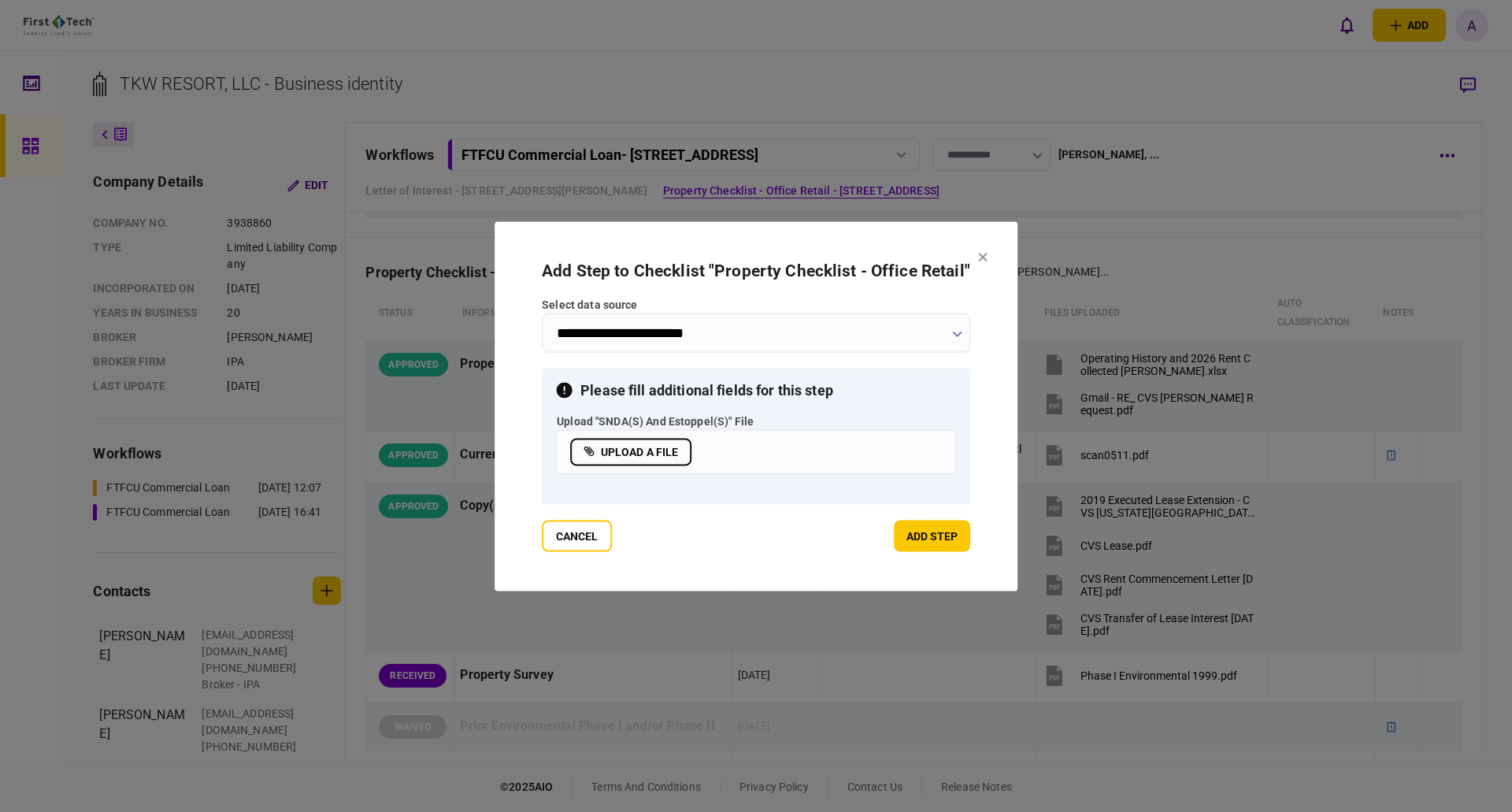
click at [629, 449] on label "upload a file" at bounding box center [631, 451] width 122 height 28
click at [0, 0] on input "upload a file" at bounding box center [0, 0] width 0 height 0
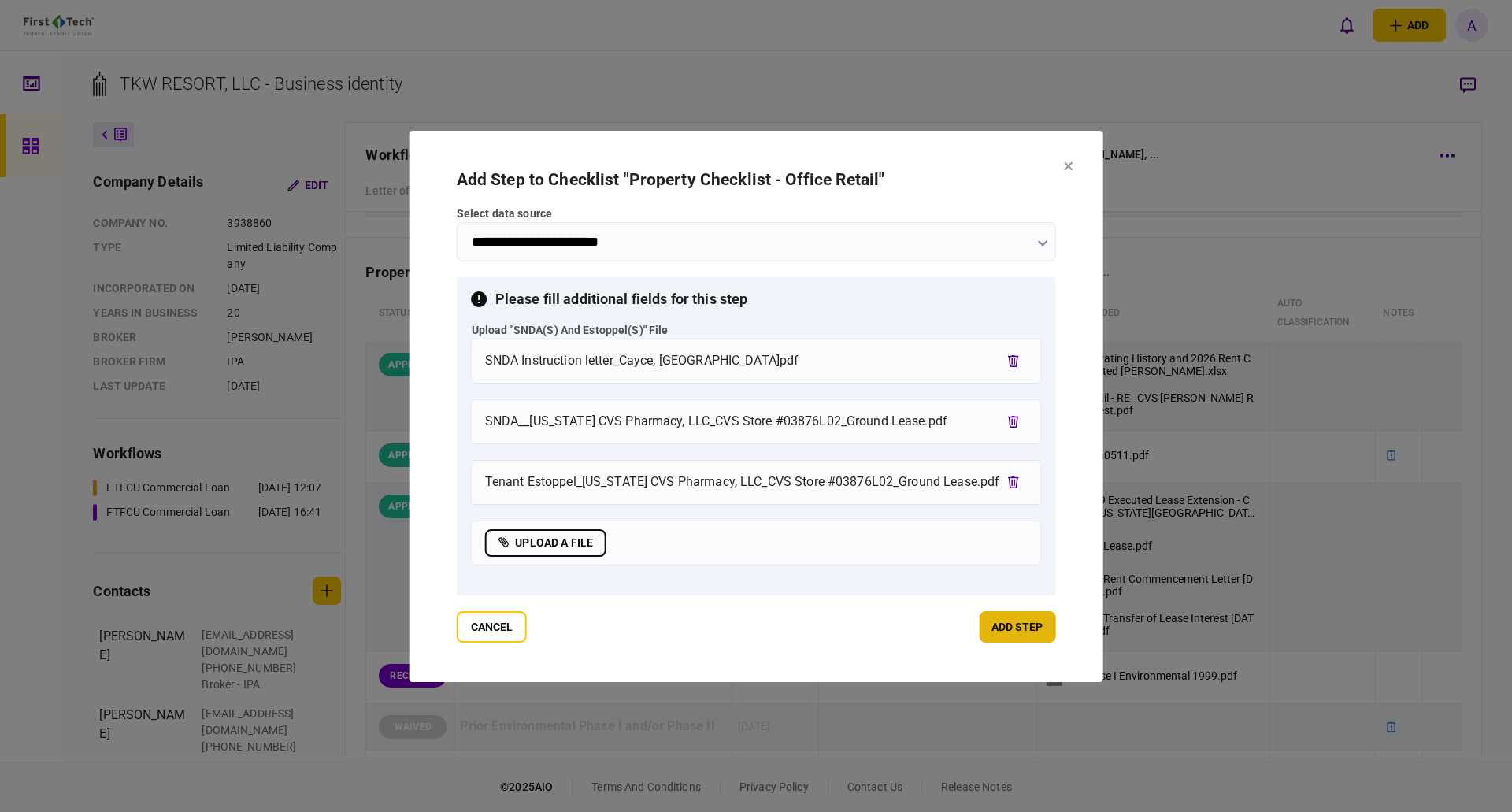
click at [1034, 540] on button "add step" at bounding box center [1017, 627] width 77 height 32
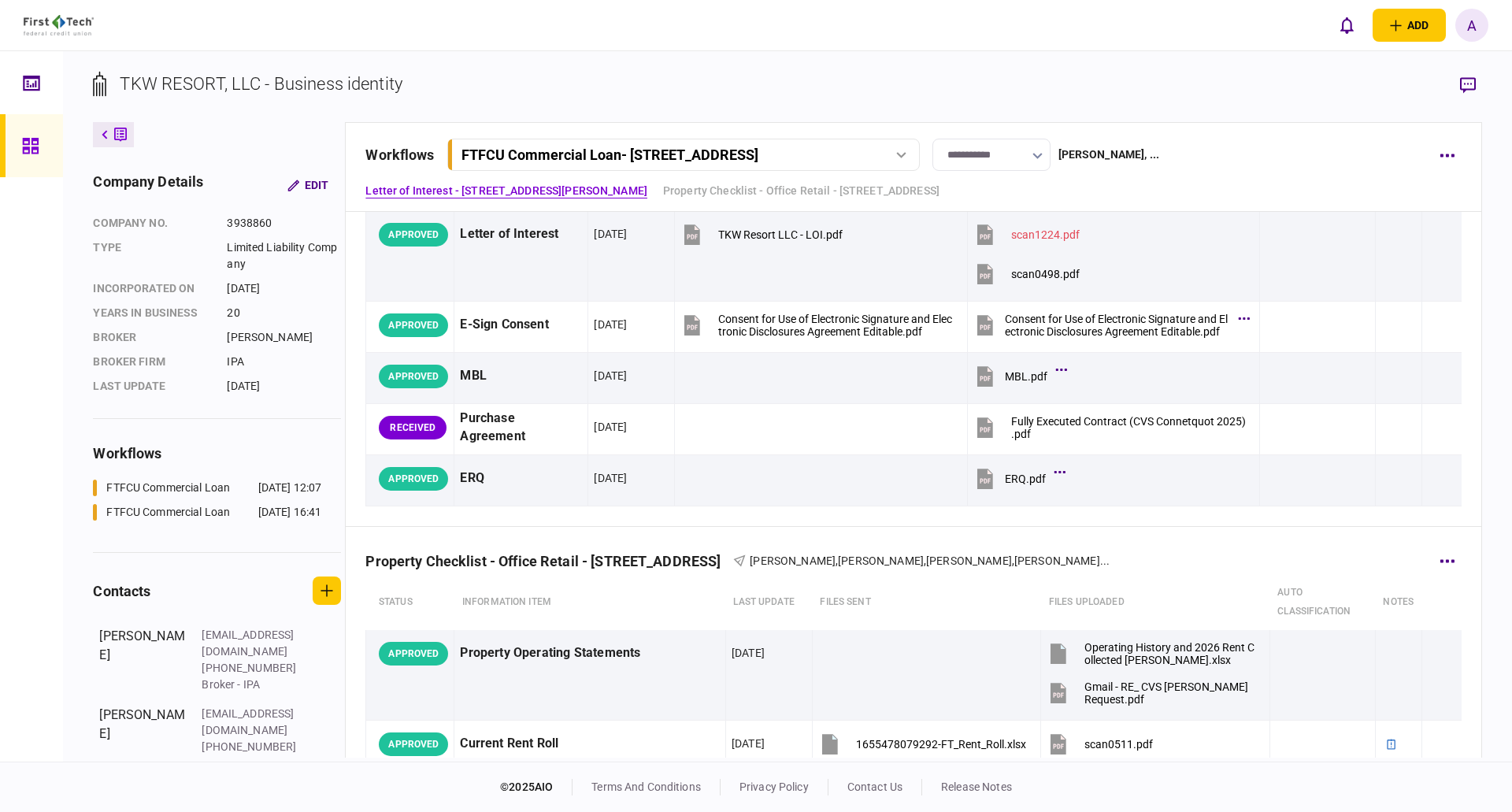
scroll to position [0, 0]
